Goal: Task Accomplishment & Management: Complete application form

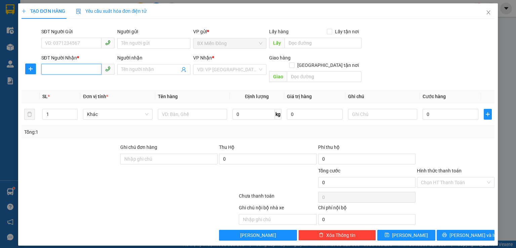
click at [62, 69] on input "SĐT Người Nhận *" at bounding box center [71, 69] width 60 height 11
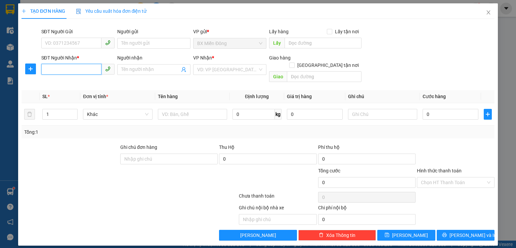
click at [62, 69] on input "SĐT Người Nhận *" at bounding box center [71, 69] width 60 height 11
type input "0966207678"
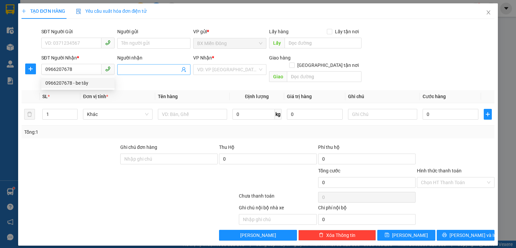
click at [147, 73] on input "Người nhận" at bounding box center [150, 69] width 58 height 7
click at [148, 73] on input "Người nhận" at bounding box center [150, 69] width 58 height 7
type input "bé tây"
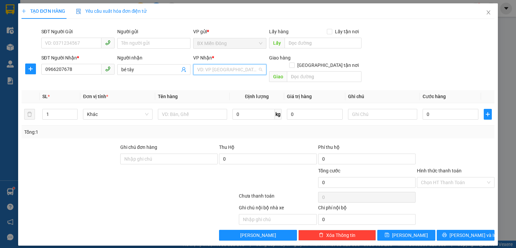
click at [241, 66] on input "search" at bounding box center [227, 70] width 60 height 10
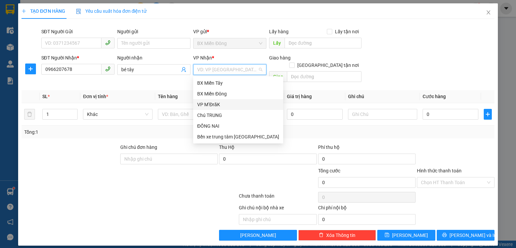
click at [226, 103] on div "VP M’ĐrăK" at bounding box center [238, 104] width 82 height 7
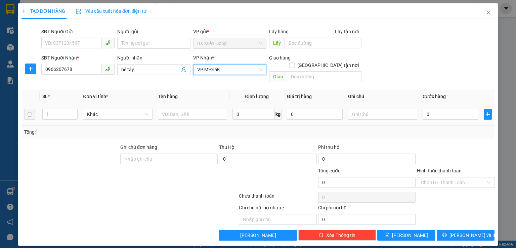
click at [213, 108] on div at bounding box center [192, 114] width 69 height 13
click at [203, 110] on input "text" at bounding box center [192, 114] width 69 height 11
type input "thùng"
click at [433, 109] on input "0" at bounding box center [451, 114] width 56 height 11
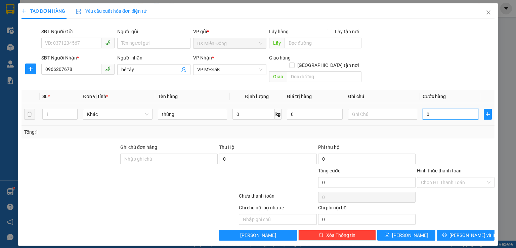
click at [433, 109] on input "0" at bounding box center [451, 114] width 56 height 11
type input "5"
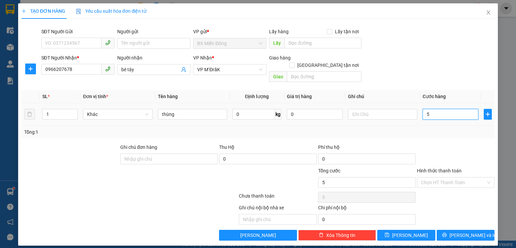
type input "50"
type input "500"
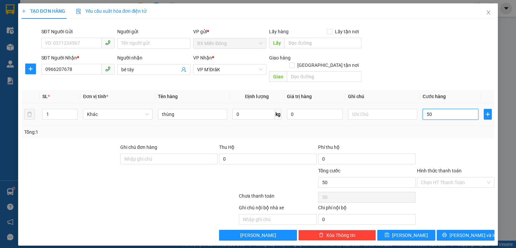
type input "500"
type input "5.000"
type input "50.000"
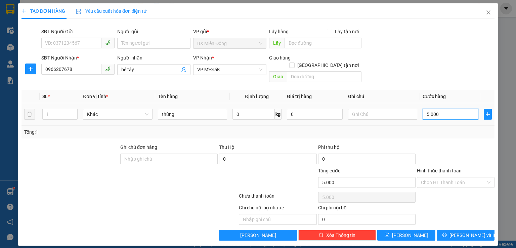
type input "50.000"
click at [460, 177] on input "Hình thức thanh toán" at bounding box center [453, 182] width 65 height 10
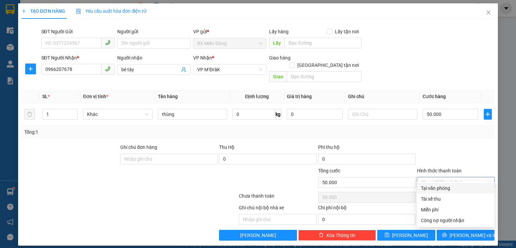
click at [452, 186] on div "Tại văn phòng" at bounding box center [456, 187] width 70 height 7
type input "0"
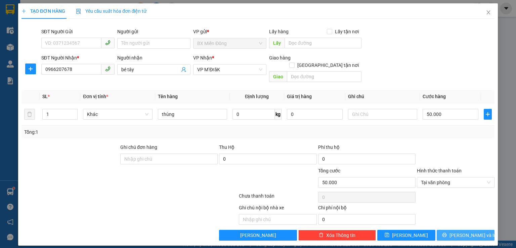
click at [469, 231] on button "[PERSON_NAME] và In" at bounding box center [466, 235] width 58 height 11
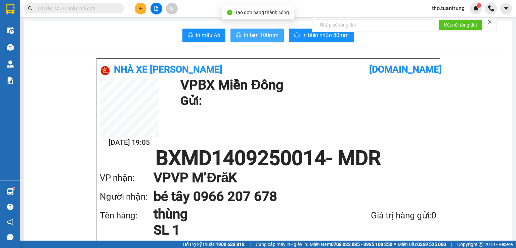
click at [269, 30] on button "In tem 100mm" at bounding box center [257, 35] width 53 height 13
